Goal: Task Accomplishment & Management: Manage account settings

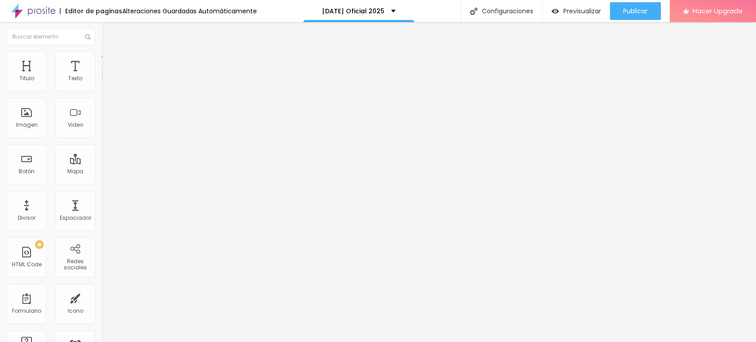
click at [102, 60] on img at bounding box center [106, 64] width 8 height 8
click at [110, 61] on span "Estilo" at bounding box center [117, 58] width 14 height 8
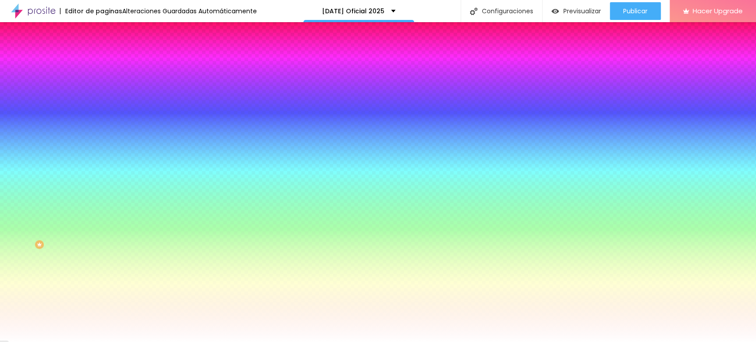
click at [102, 81] on span "Cambiar image" at bounding box center [127, 78] width 50 height 8
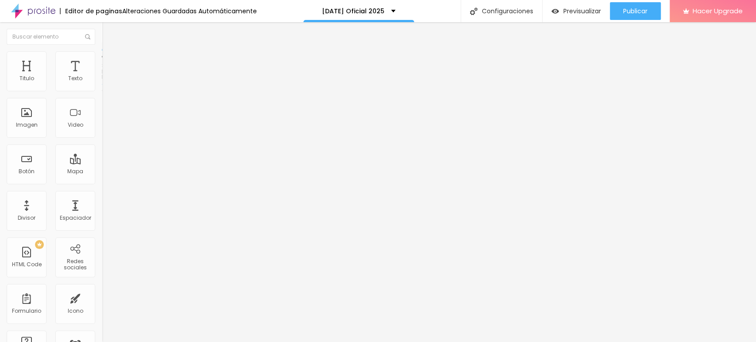
click at [102, 60] on img at bounding box center [106, 64] width 8 height 8
click at [102, 56] on img at bounding box center [106, 55] width 8 height 8
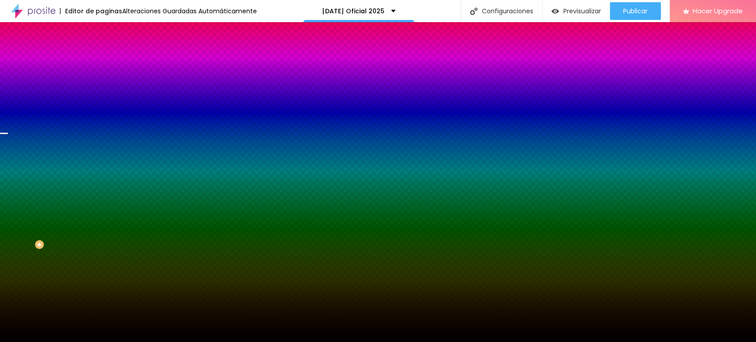
click at [102, 81] on span "Cambiar image" at bounding box center [127, 78] width 50 height 8
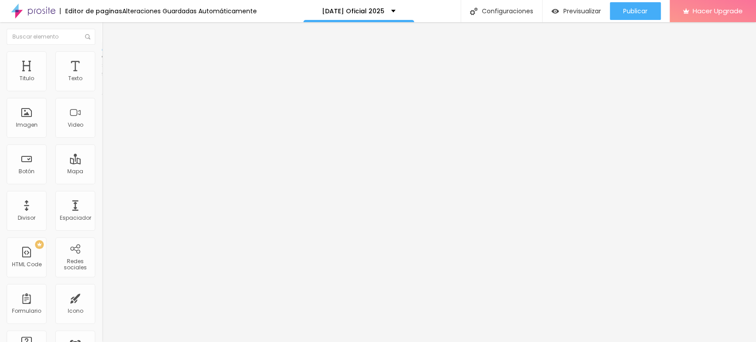
drag, startPoint x: 60, startPoint y: 55, endPoint x: 53, endPoint y: 56, distance: 7.1
click at [102, 56] on ul "Contenido Estilo Avanzado" at bounding box center [153, 56] width 102 height 27
click at [102, 56] on img at bounding box center [106, 55] width 8 height 8
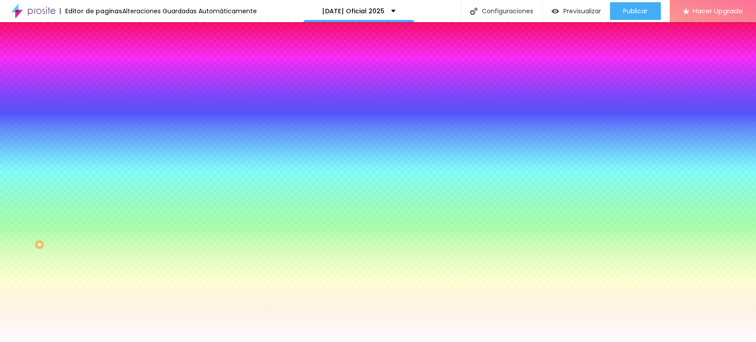
click at [109, 35] on img "button" at bounding box center [112, 32] width 7 height 7
click at [109, 31] on img "button" at bounding box center [112, 32] width 7 height 7
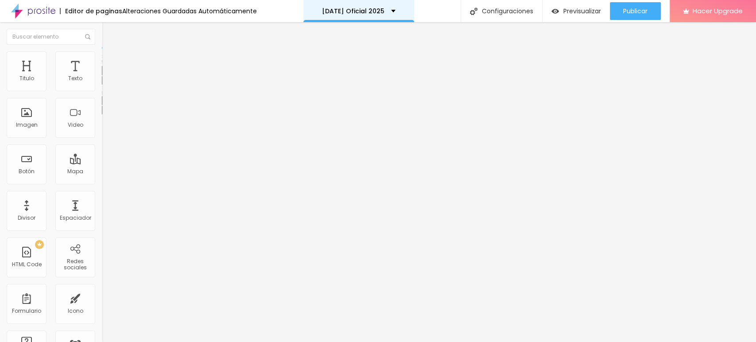
click at [389, 10] on div "Navidad Oficial 2025" at bounding box center [358, 11] width 111 height 22
click at [102, 85] on button "button" at bounding box center [108, 80] width 12 height 9
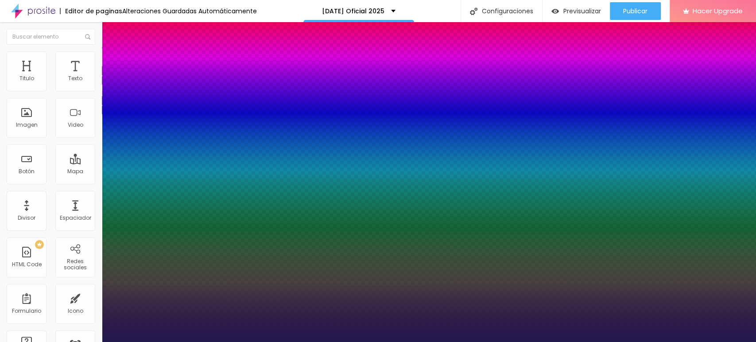
type input "1"
type input "62"
type input "1"
type input "62"
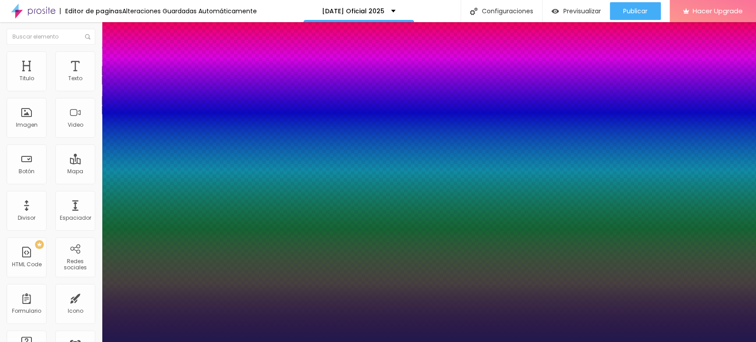
type input "1"
type input "85"
type input "1"
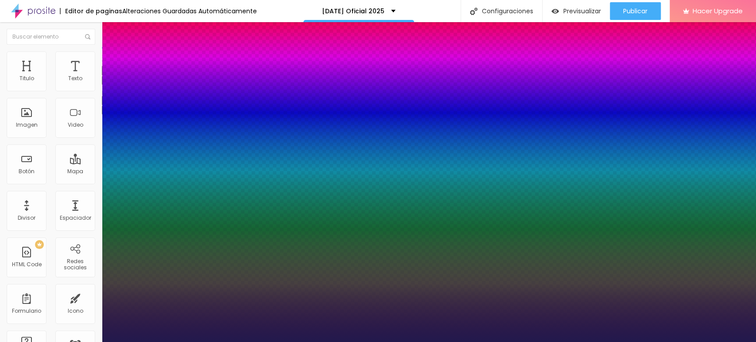
type input "97"
type input "1"
type input "97"
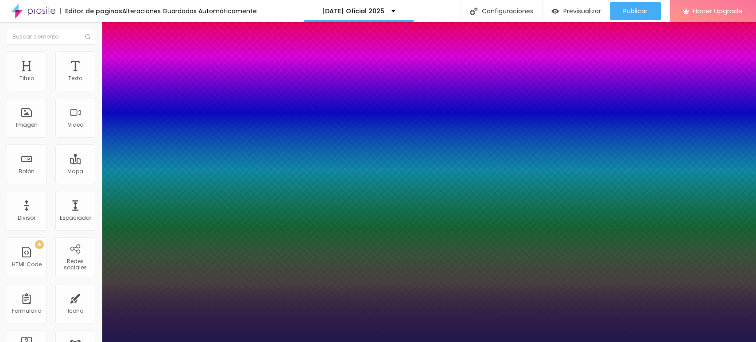
type input "1"
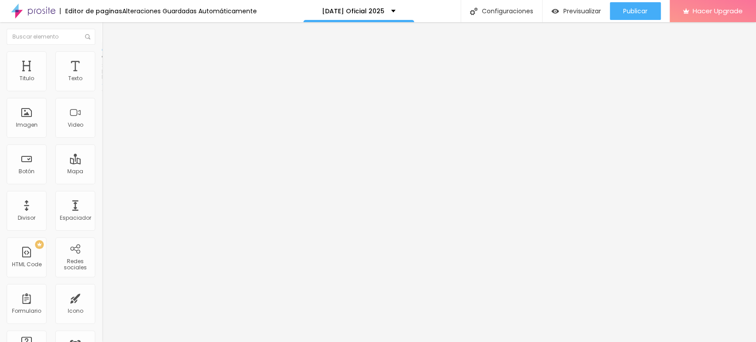
click at [110, 61] on span "Estilo" at bounding box center [117, 58] width 14 height 8
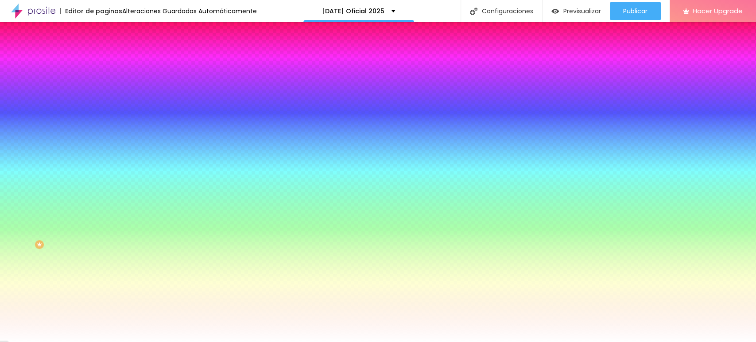
click at [102, 81] on span "Cambiar image" at bounding box center [127, 78] width 50 height 8
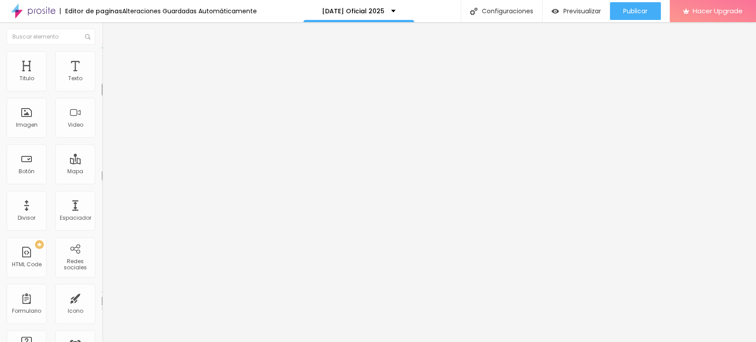
click at [102, 163] on div at bounding box center [153, 167] width 102 height 8
type input "22"
click at [102, 163] on input "range" at bounding box center [130, 166] width 57 height 7
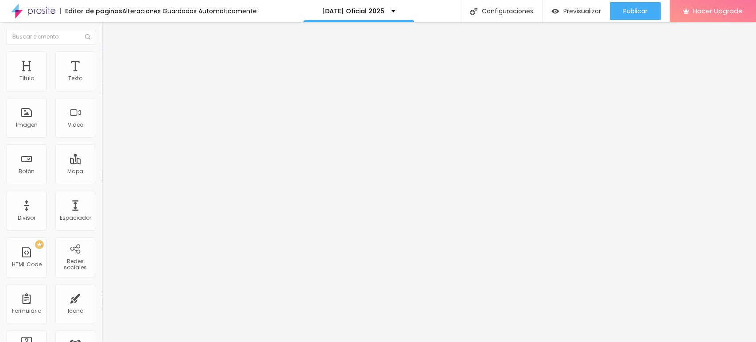
click at [110, 60] on span "Avanzado" at bounding box center [124, 58] width 28 height 8
click at [102, 51] on li "Estilo" at bounding box center [153, 47] width 102 height 9
click at [102, 53] on img at bounding box center [106, 55] width 8 height 8
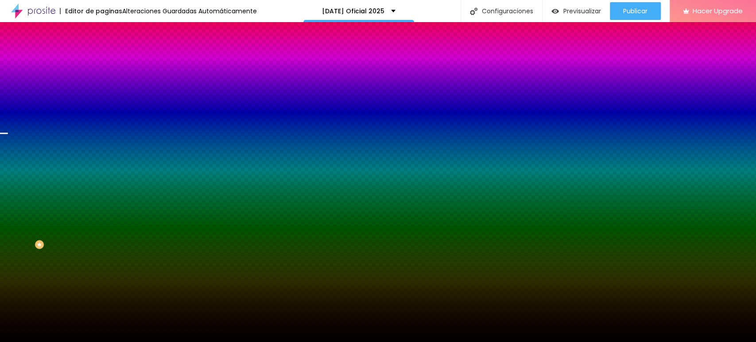
click at [102, 81] on span "Cambiar image" at bounding box center [127, 78] width 50 height 8
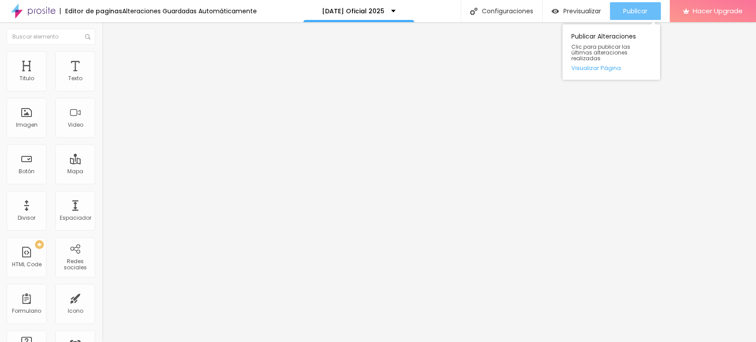
click at [624, 8] on span "Publicar" at bounding box center [635, 11] width 24 height 7
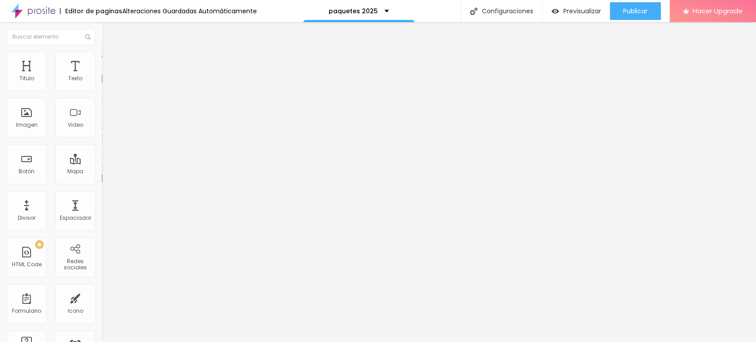
drag, startPoint x: 64, startPoint y: 99, endPoint x: 0, endPoint y: 93, distance: 64.1
click at [102, 93] on div "Texto VER PAQUETES Alineación Tamaño Normal Pequeno Normal Grande Link URL /mam…" at bounding box center [153, 136] width 102 height 134
type input "PRECIO PRE VENTA"
click at [102, 59] on li "Estilo" at bounding box center [153, 55] width 102 height 9
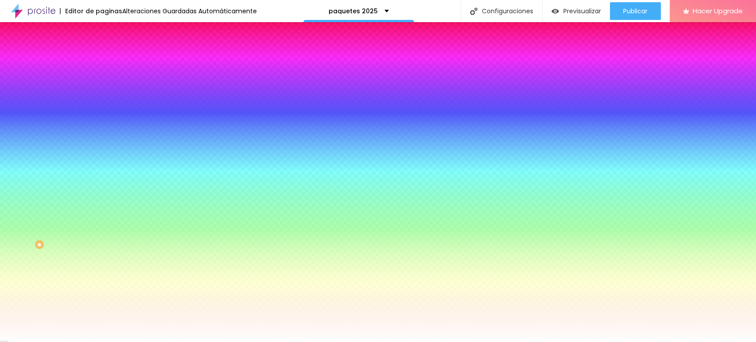
click at [102, 85] on div at bounding box center [153, 85] width 102 height 0
type input "#FF0000"
drag, startPoint x: 63, startPoint y: 105, endPoint x: 82, endPoint y: 88, distance: 26.0
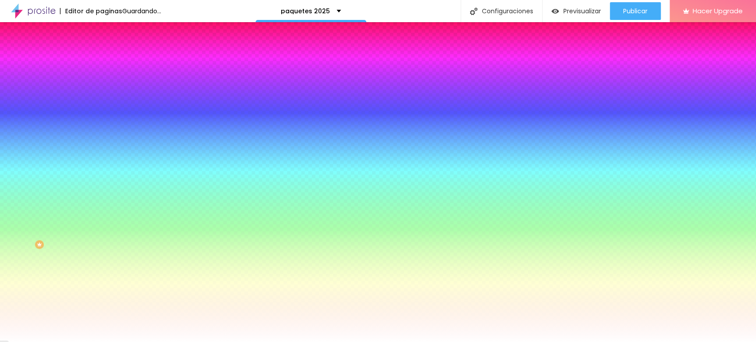
click at [102, 88] on div "Color del fundo Restablecer #FF0000" at bounding box center [153, 81] width 102 height 24
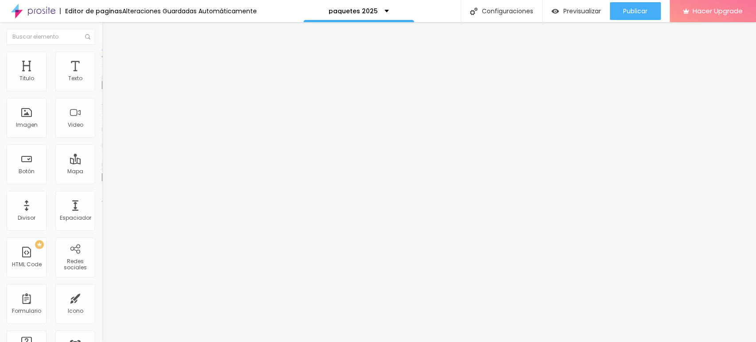
click at [102, 76] on span "Cambiar image" at bounding box center [127, 73] width 50 height 8
drag, startPoint x: 73, startPoint y: 186, endPoint x: 0, endPoint y: 193, distance: 73.4
click at [102, 193] on div "Texto PRECIO PRE VENTA Alineación Tamaño Normal Pequeno Normal Grande Link URL …" at bounding box center [153, 136] width 102 height 134
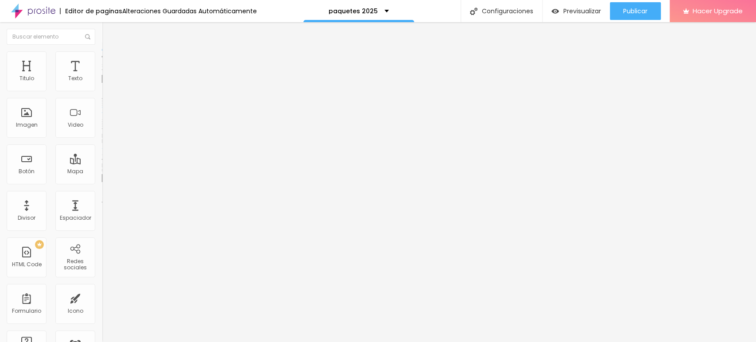
paste input "[DOMAIN_NAME][URL]"
drag, startPoint x: 34, startPoint y: 184, endPoint x: 0, endPoint y: 193, distance: 35.2
click at [102, 193] on div "Texto PRECIO PRE VENTA Alineación Tamaño Normal Pequeno Normal Grande Link URL …" at bounding box center [153, 136] width 102 height 134
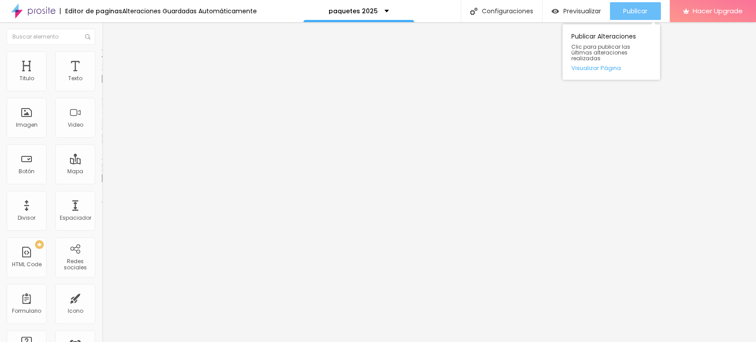
type input "[DATE]-oficial-2025"
click at [623, 3] on div "Publicar" at bounding box center [635, 11] width 24 height 18
